Goal: Task Accomplishment & Management: Use online tool/utility

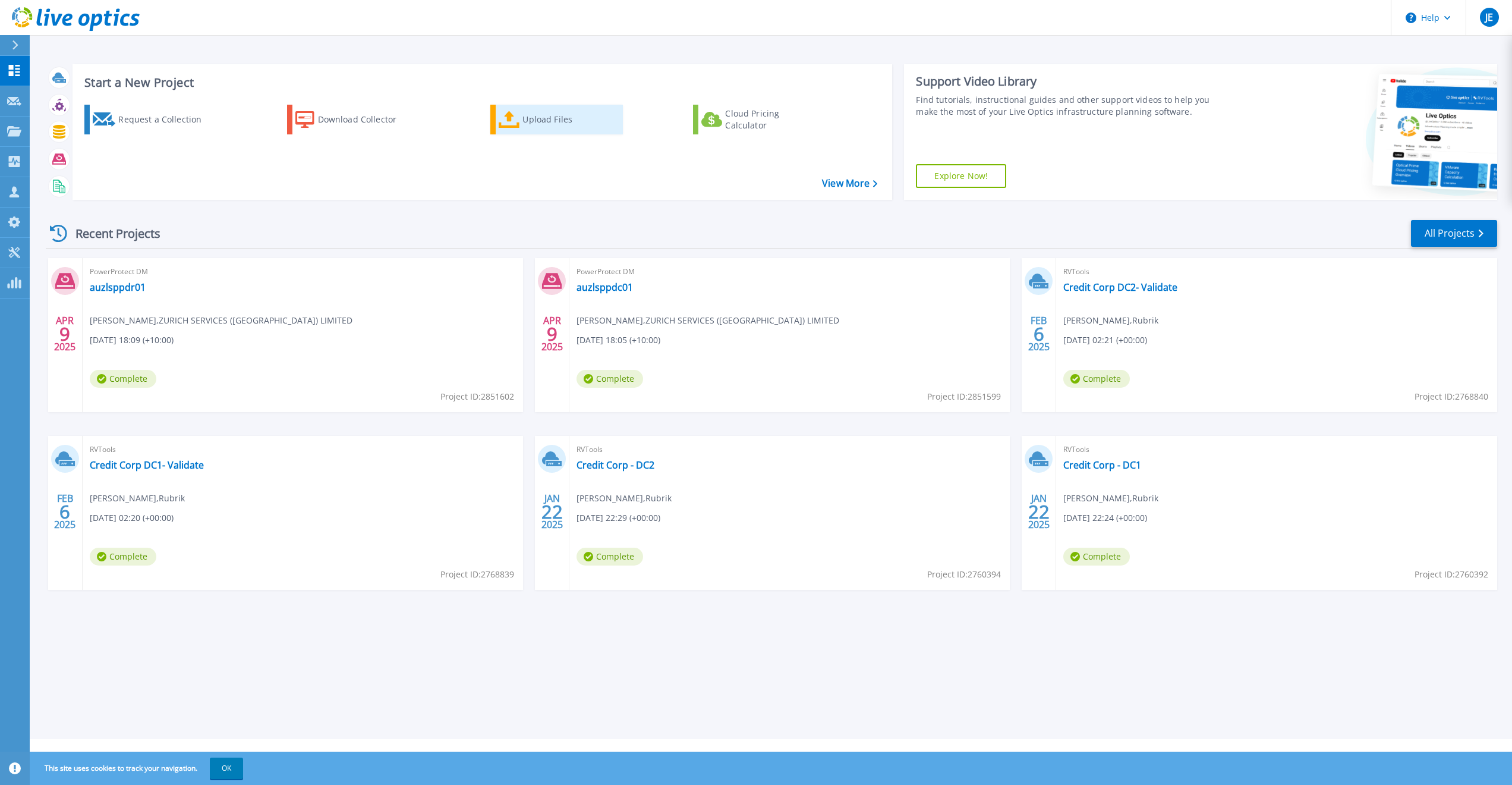
click at [535, 125] on div "Upload Files" at bounding box center [569, 119] width 95 height 24
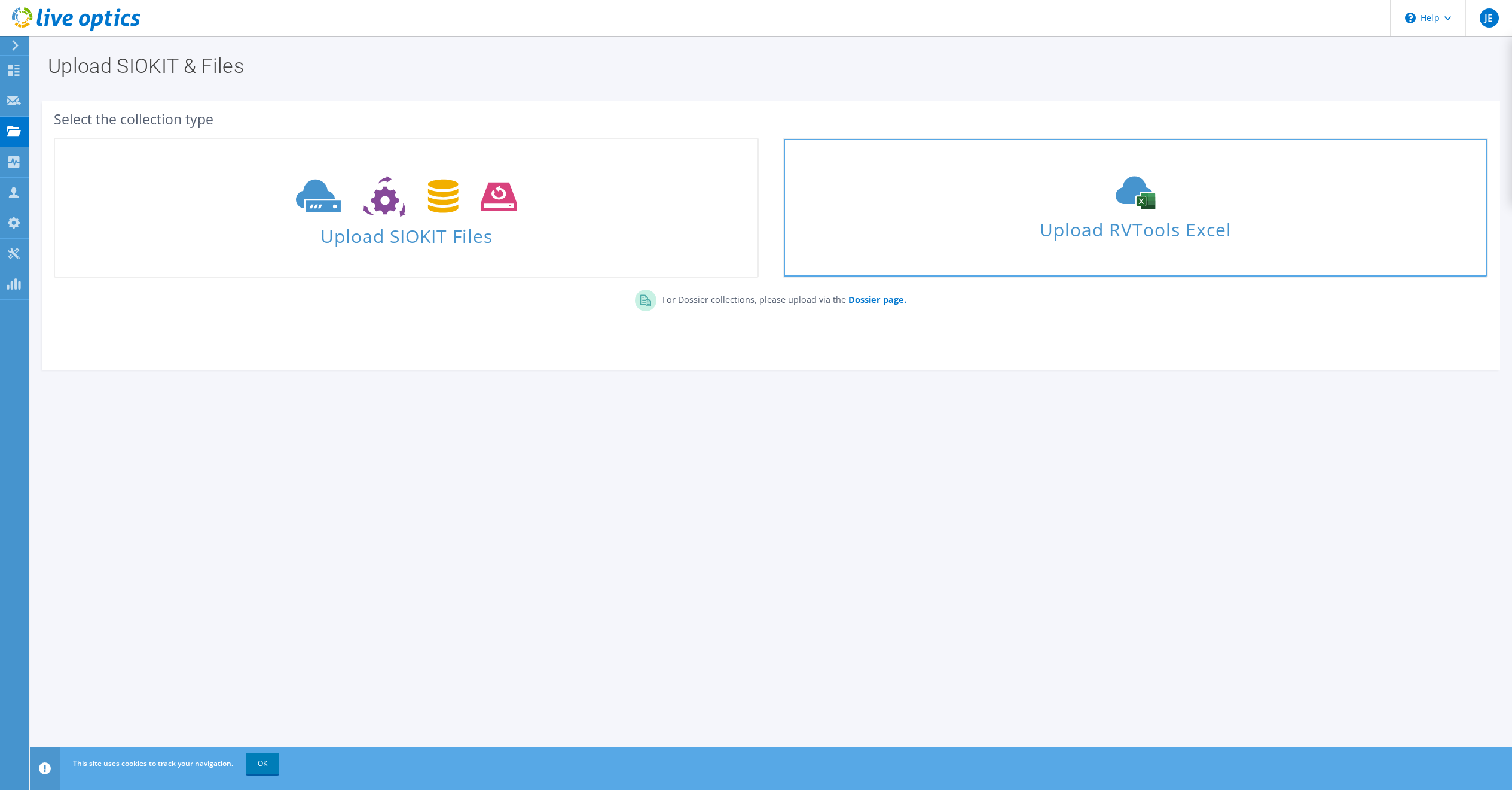
click at [1089, 233] on span "Upload RVTools Excel" at bounding box center [1136, 227] width 703 height 26
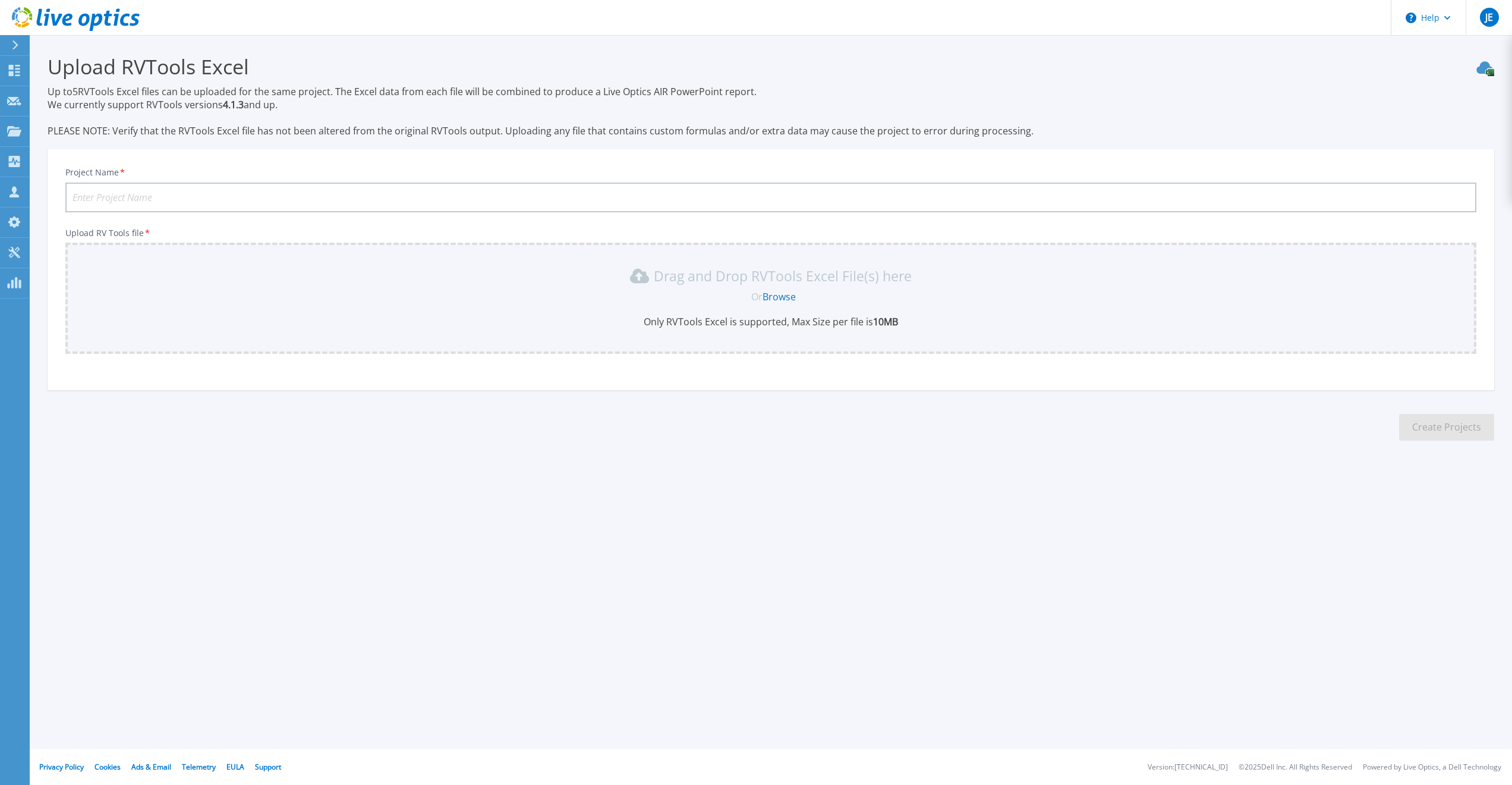
click at [197, 201] on input "Project Name *" at bounding box center [770, 197] width 1411 height 30
type input "Humm Group- OnPremise"
click at [240, 261] on div "Drag and Drop RVTools Excel File(s) here Or Browse Only RVTools Excel is suppor…" at bounding box center [770, 298] width 1411 height 111
